Goal: Information Seeking & Learning: Learn about a topic

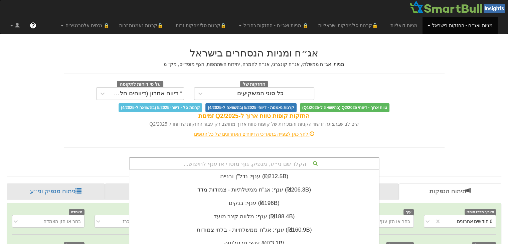
click at [269, 165] on div "הקלד שם ני״ע, מנפיק, גוף מוסדי או ענף לחיפוש... ענף: ‏נדל"ן ובנייה ‎(₪212.5B)‎ …" at bounding box center [254, 163] width 251 height 13
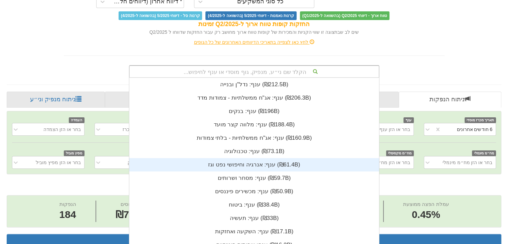
scroll to position [166, 0]
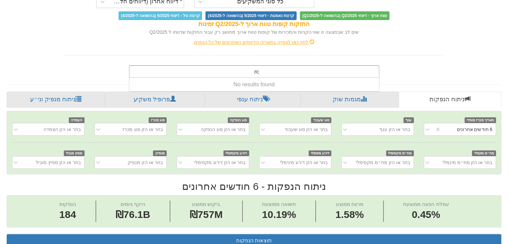
type input "r"
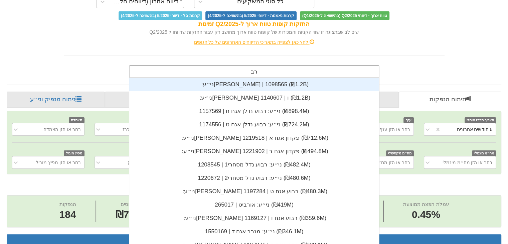
scroll to position [27, 0]
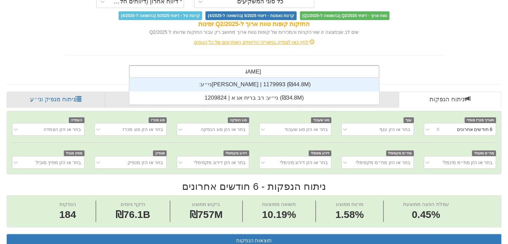
type input "[DEMOGRAPHIC_DATA][PERSON_NAME]"
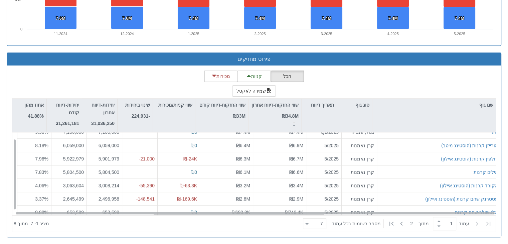
scroll to position [10, 0]
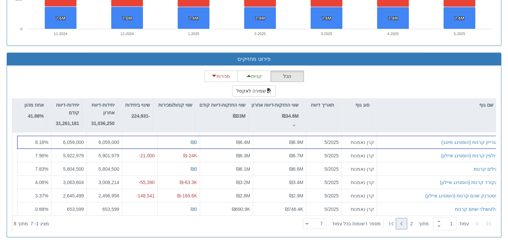
click at [402, 224] on icon at bounding box center [402, 224] width 8 height 8
type input "2"
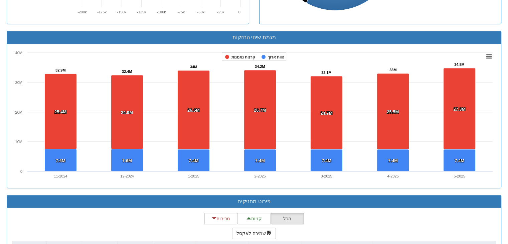
scroll to position [351, 0]
